Goal: Information Seeking & Learning: Learn about a topic

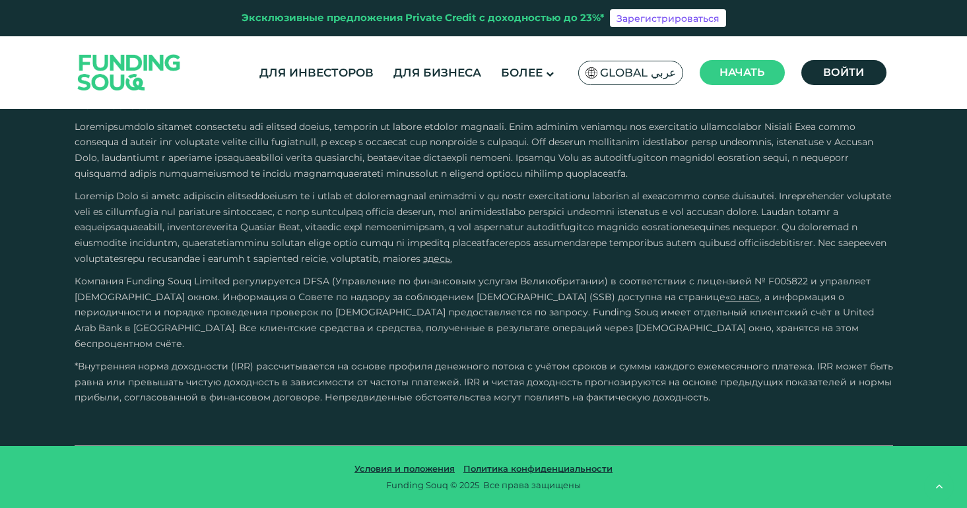
type tc-range-slider "4"
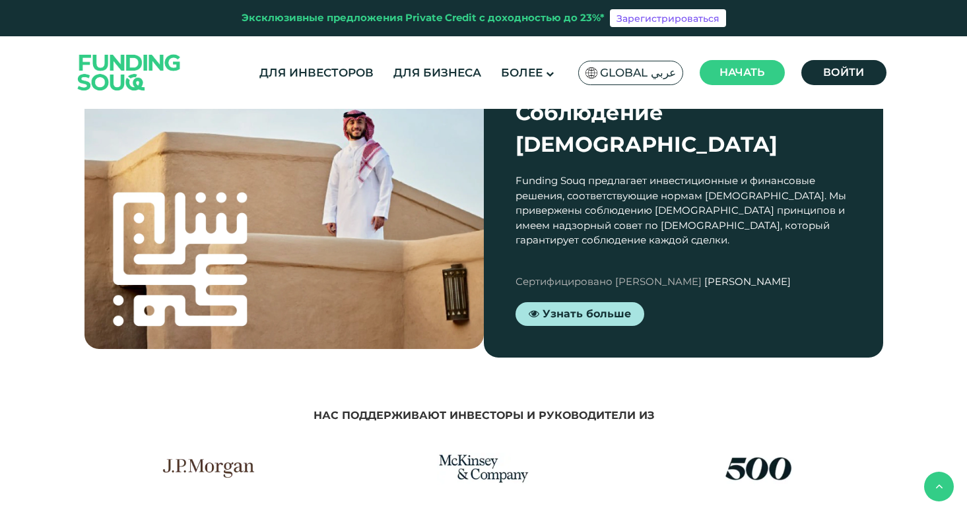
scroll to position [2227, 0]
